Goal: Task Accomplishment & Management: Use online tool/utility

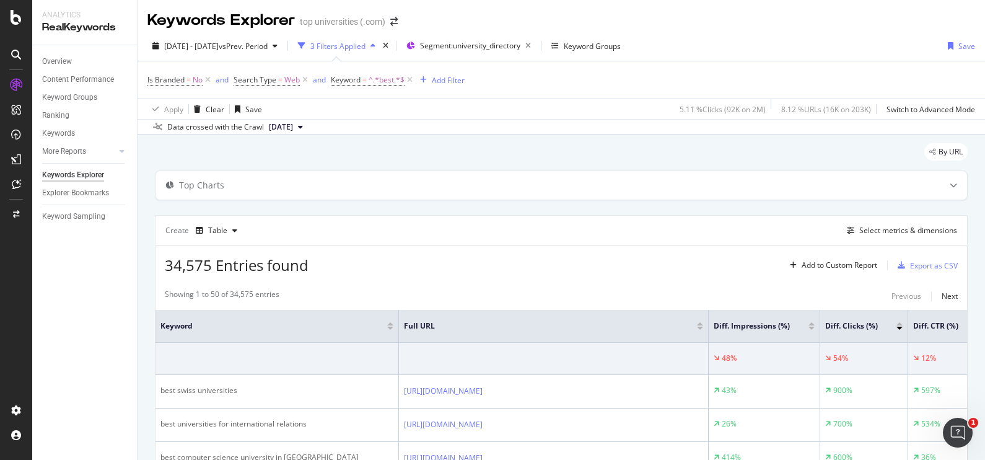
scroll to position [213, 0]
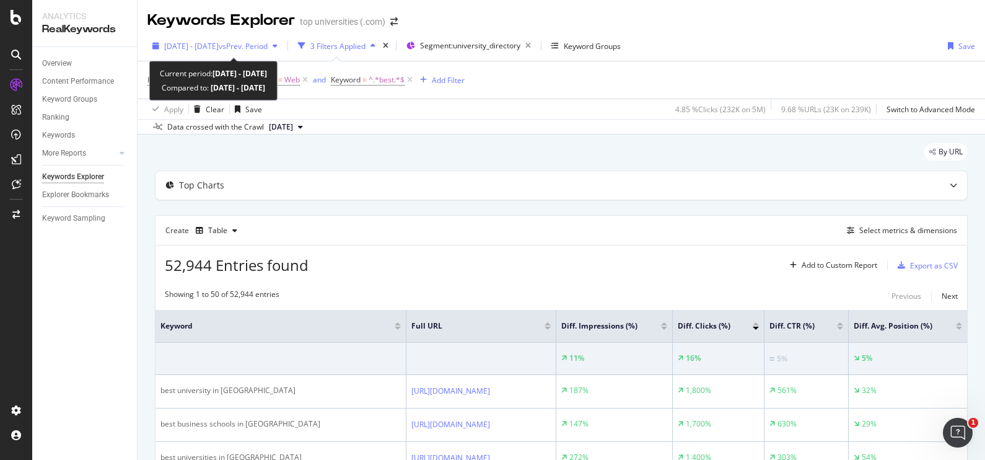
click at [282, 43] on div "button" at bounding box center [275, 45] width 15 height 7
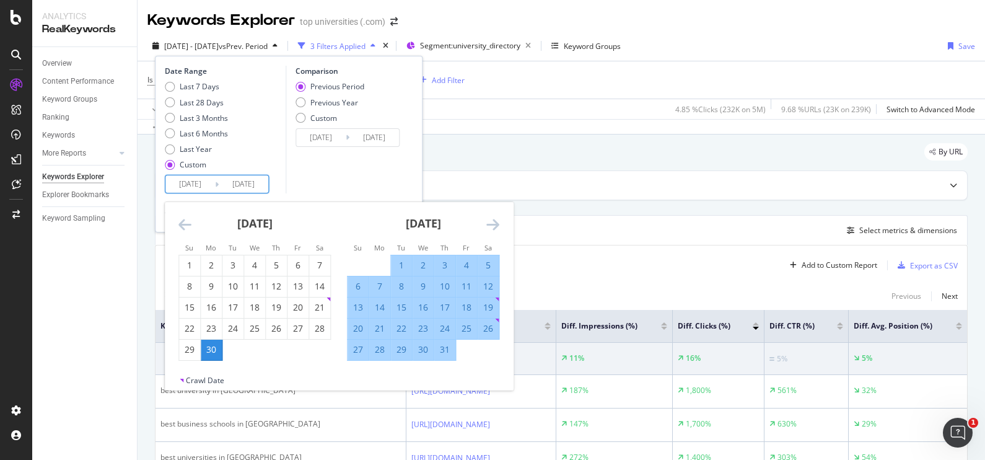
click at [191, 183] on input "[DATE]" at bounding box center [190, 183] width 50 height 17
click at [181, 222] on icon "Move backward to switch to the previous month." at bounding box center [184, 224] width 13 height 15
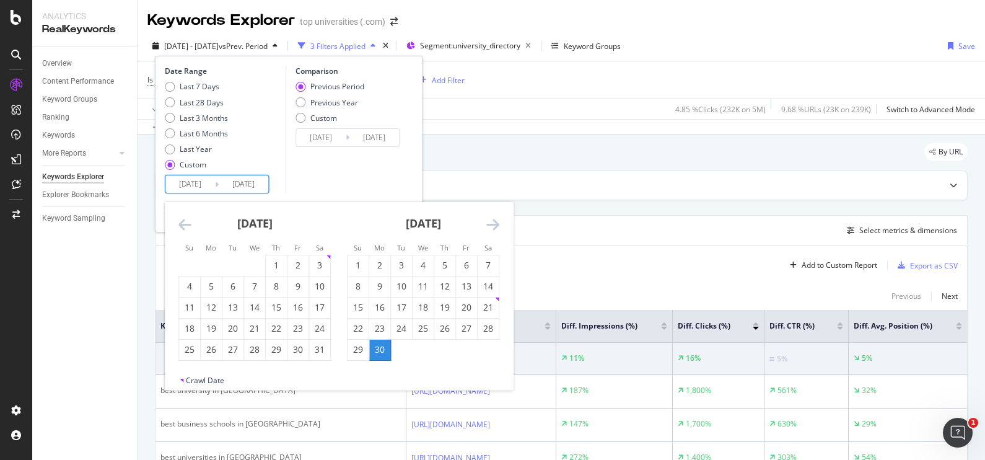
click at [181, 222] on icon "Move backward to switch to the previous month." at bounding box center [184, 224] width 13 height 15
click at [255, 346] on div "30" at bounding box center [254, 349] width 21 height 12
type input "[DATE]"
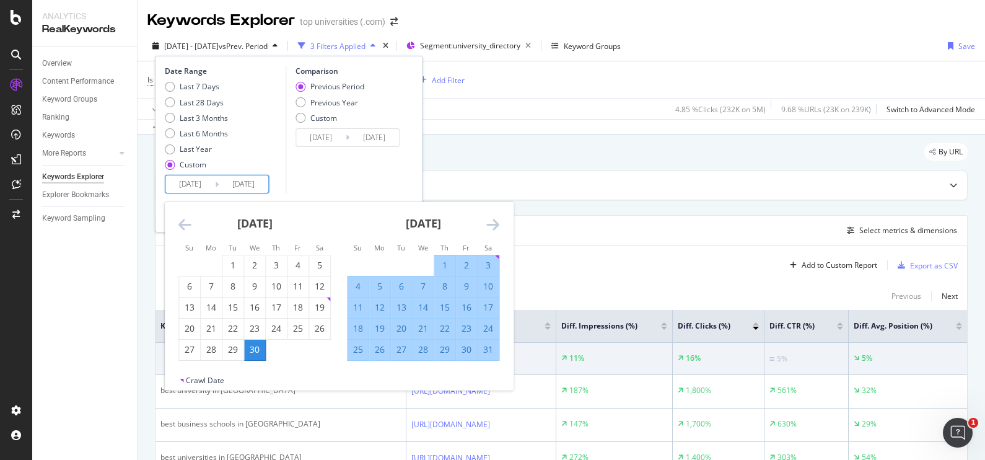
click at [296, 157] on div "Comparison Previous Period Previous Year Custom [DATE] Navigate forward to inte…" at bounding box center [345, 130] width 118 height 128
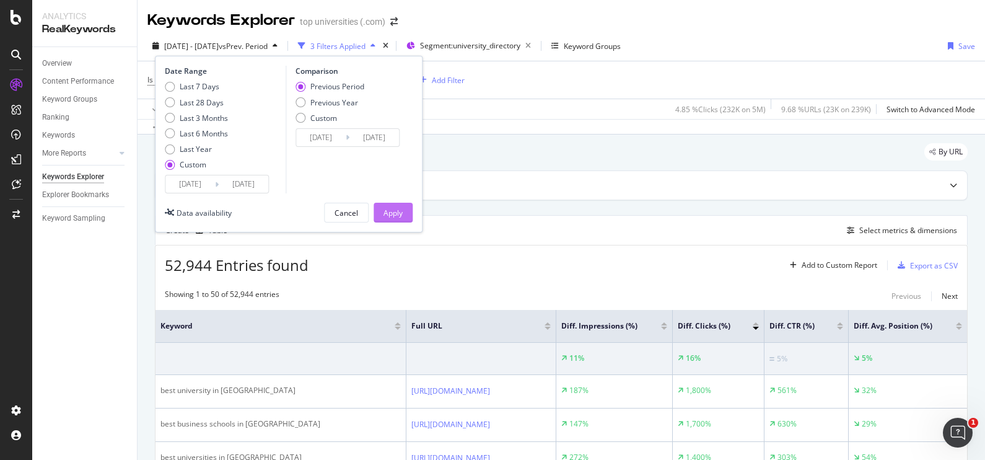
click at [386, 214] on div "Apply" at bounding box center [392, 212] width 19 height 11
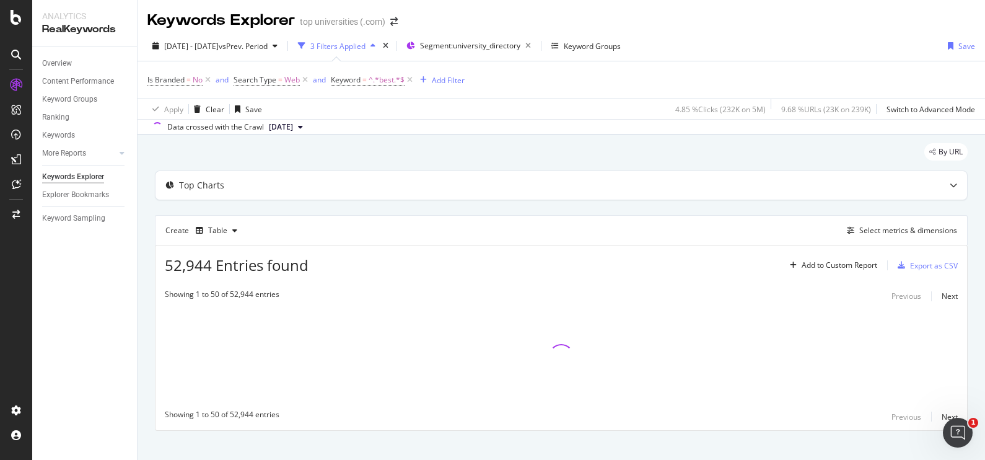
click at [386, 214] on div "Top Charts Create Table Select metrics & dimensions 52,944 Entries found Add to…" at bounding box center [561, 300] width 813 height 260
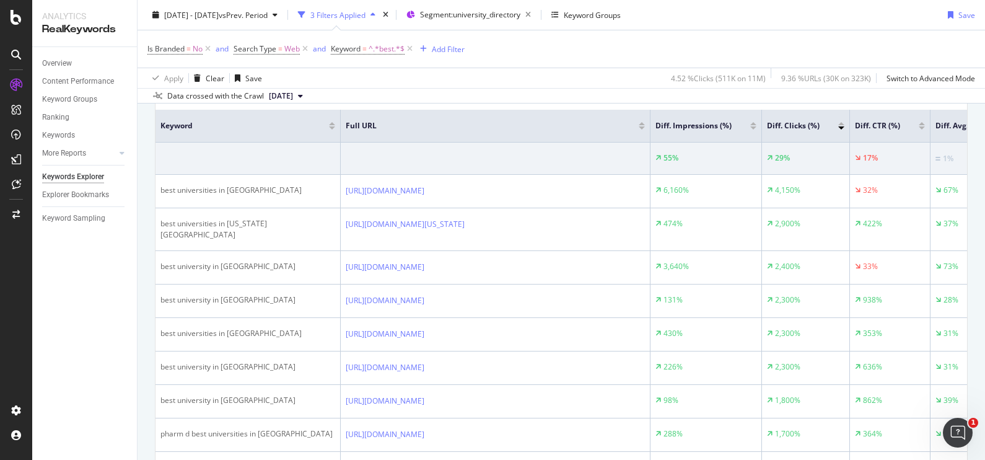
scroll to position [197, 0]
